Goal: Task Accomplishment & Management: Manage account settings

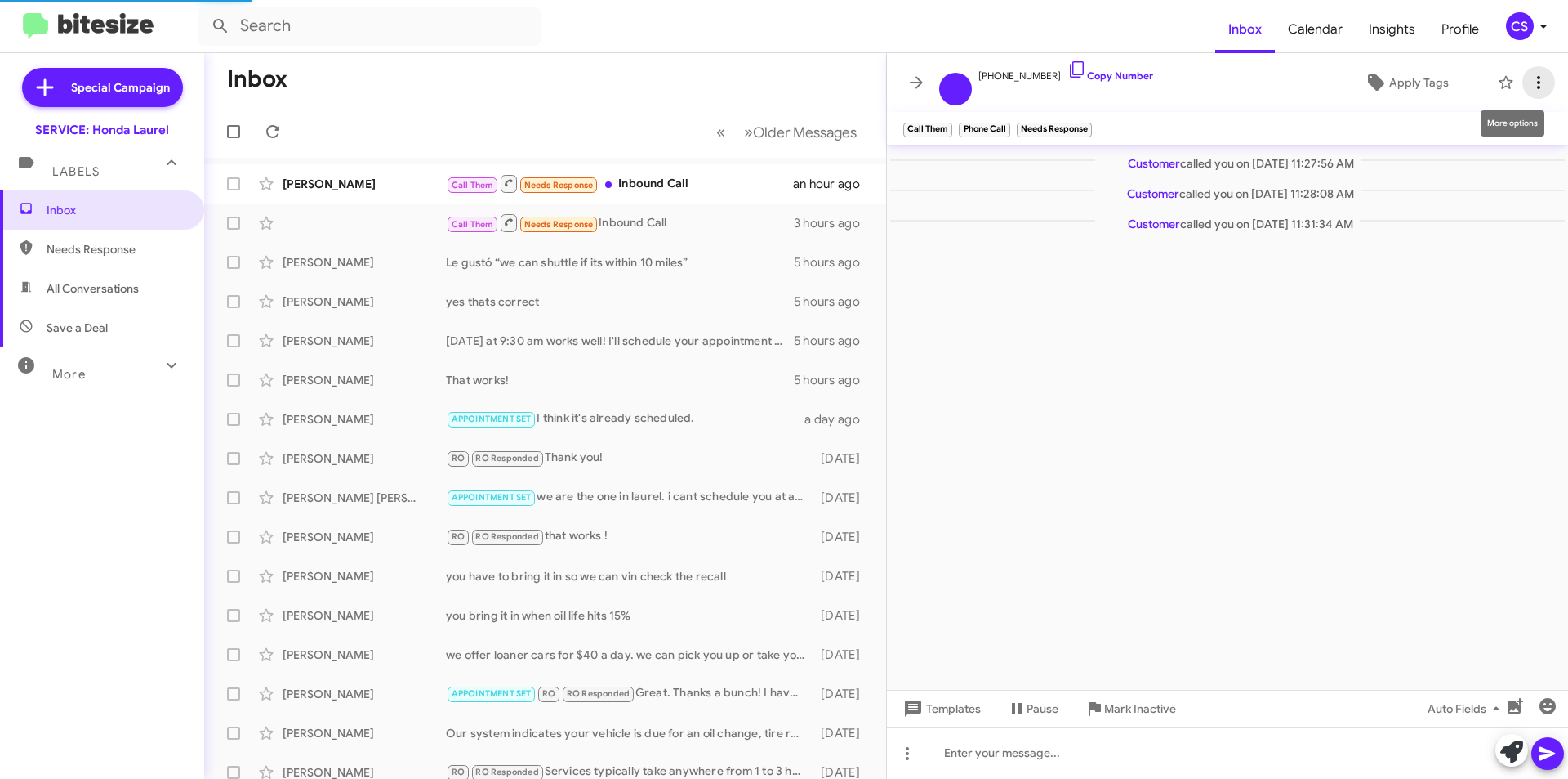
click at [1532, 79] on icon at bounding box center [1538, 82] width 19 height 19
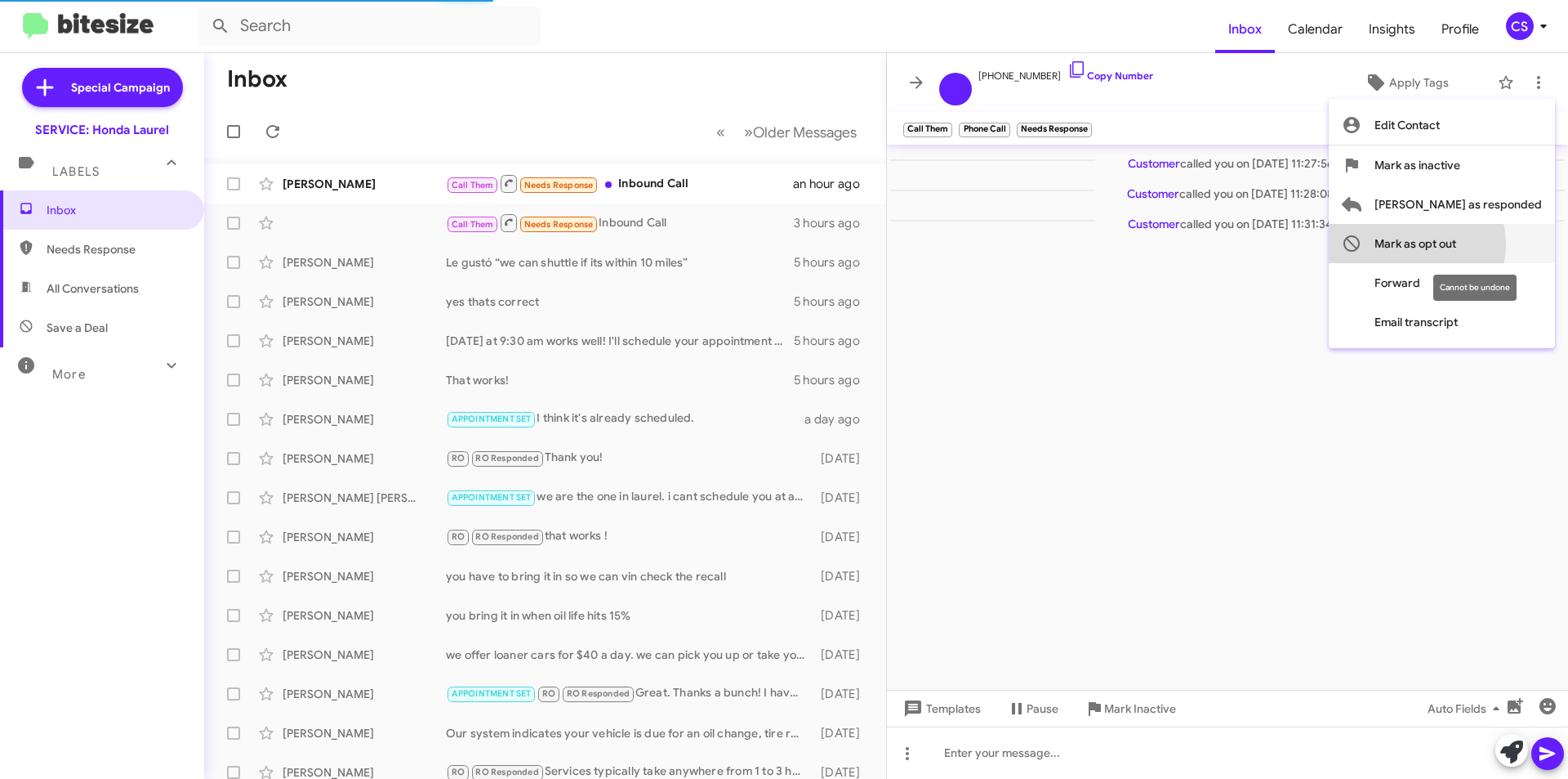
click at [1456, 244] on span "Mark as opt out" at bounding box center [1415, 243] width 82 height 39
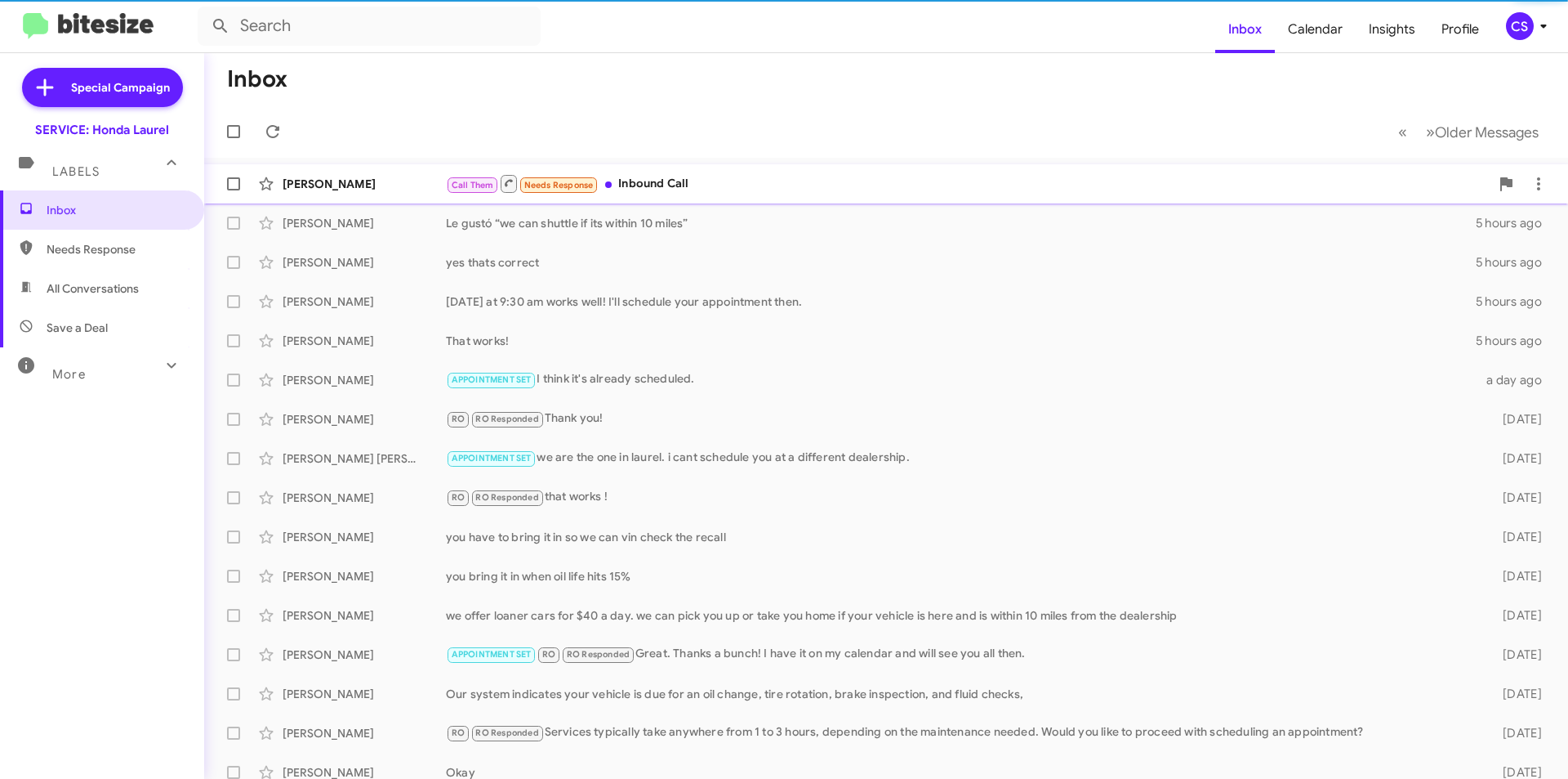
drag, startPoint x: 666, startPoint y: 181, endPoint x: 678, endPoint y: 178, distance: 12.4
click at [667, 181] on div "Call Them Needs Response Inbound Call" at bounding box center [967, 183] width 1044 height 20
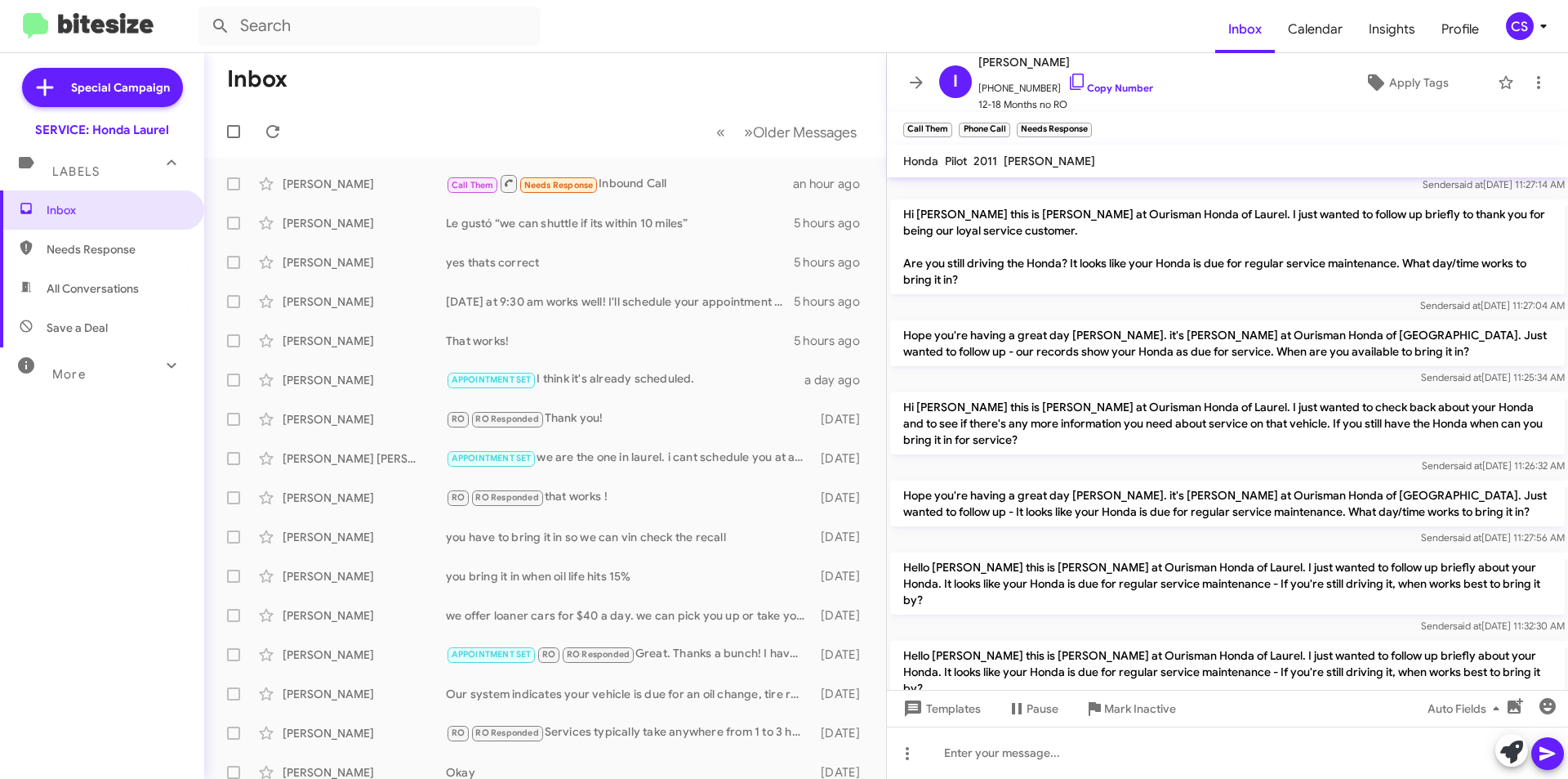
scroll to position [490, 0]
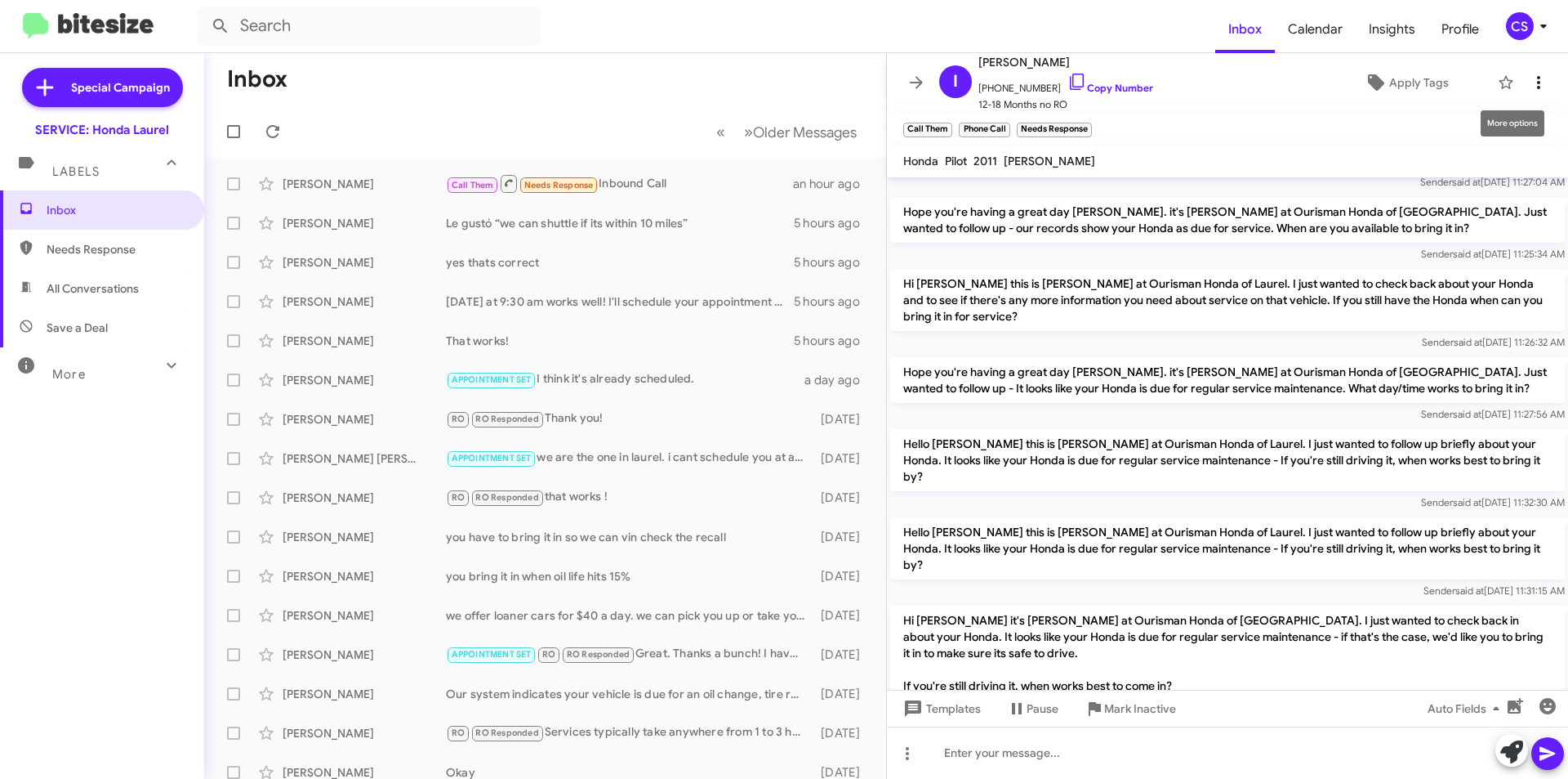
click at [1537, 79] on icon at bounding box center [1539, 82] width 3 height 13
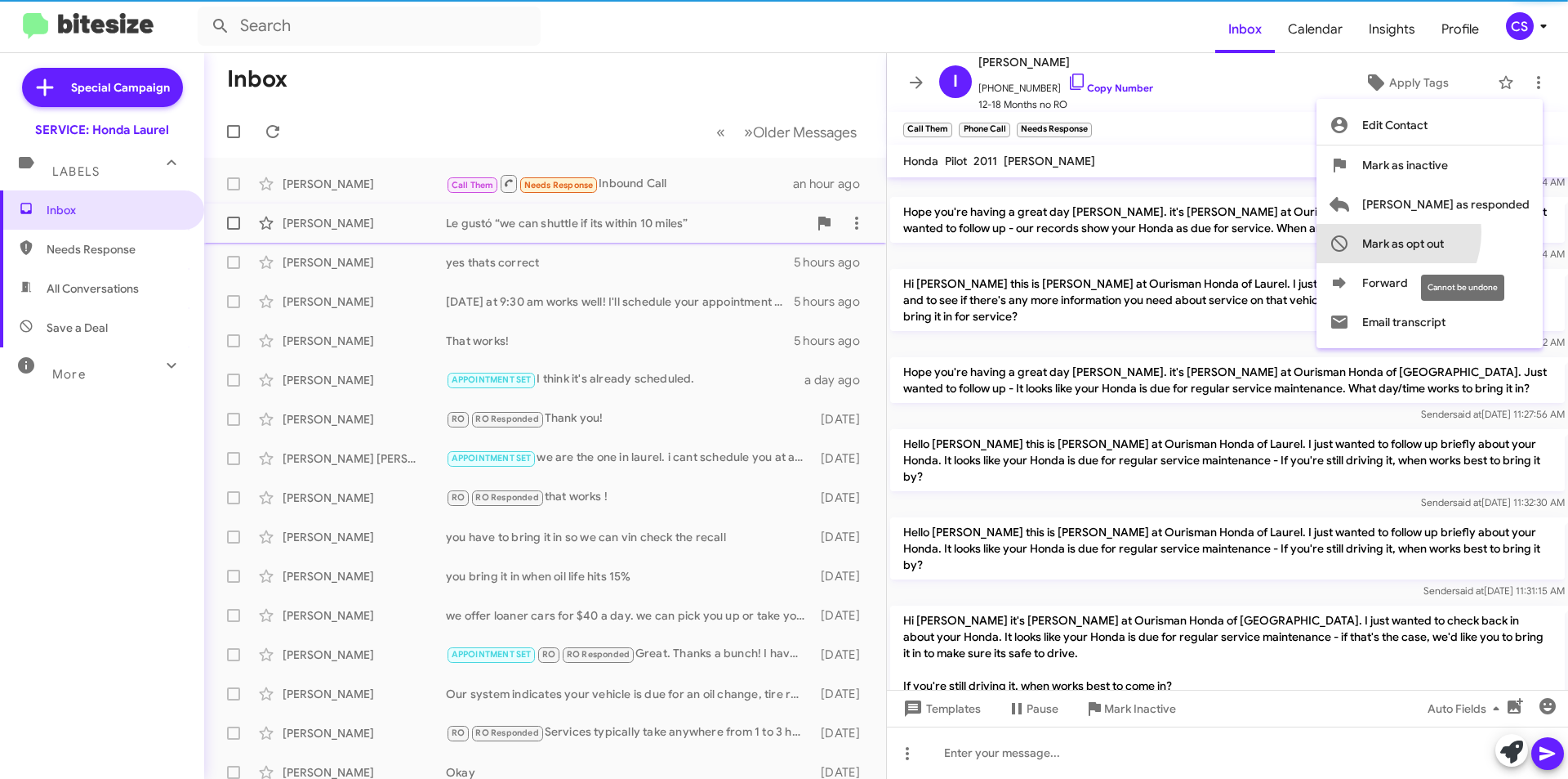
click at [1444, 232] on span "Mark as opt out" at bounding box center [1403, 243] width 82 height 39
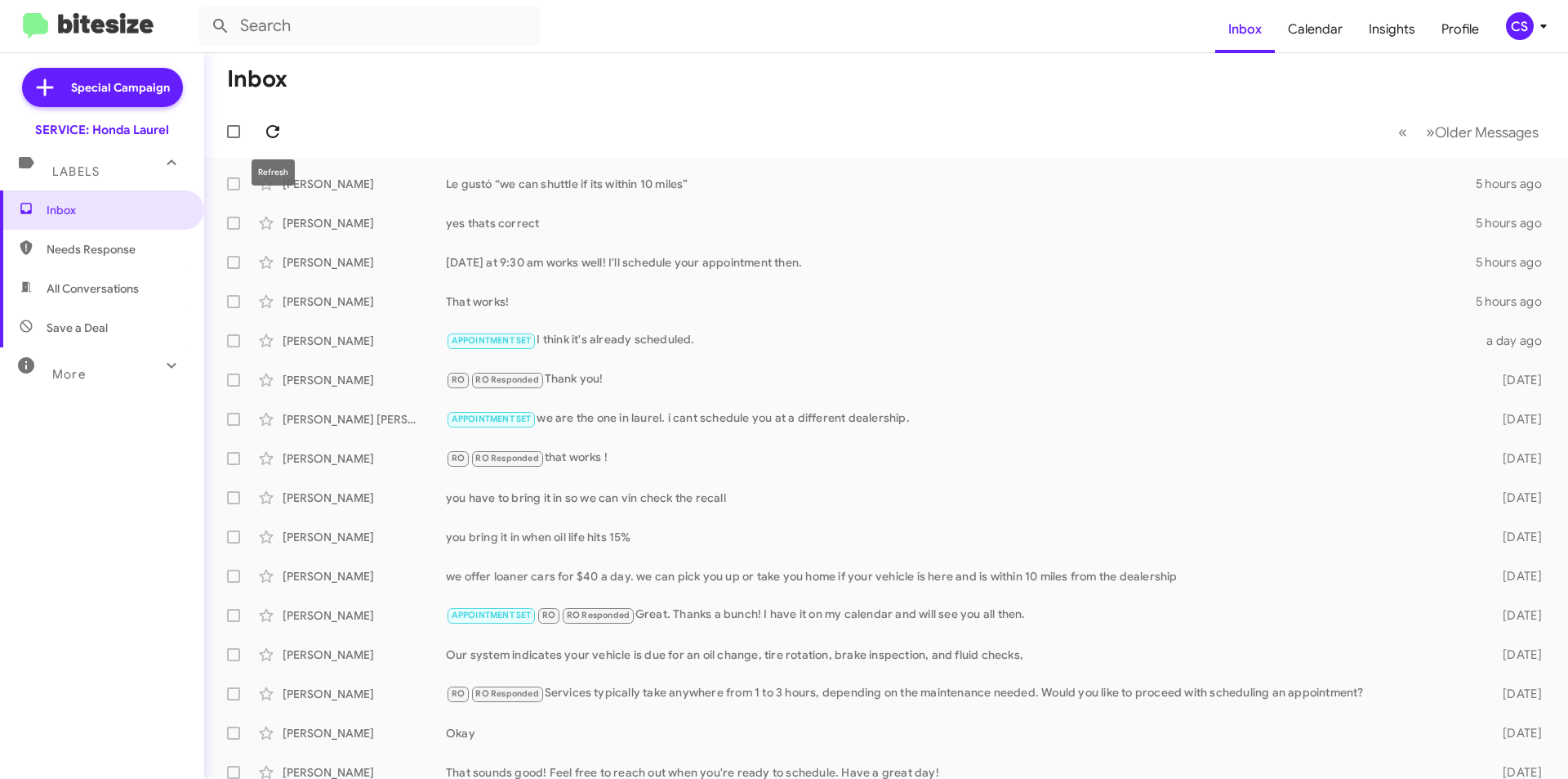
click at [267, 126] on icon at bounding box center [273, 132] width 19 height 19
